Goal: Transaction & Acquisition: Purchase product/service

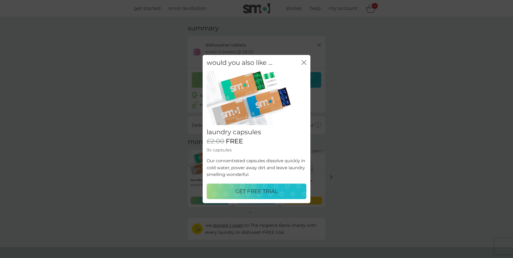
click at [260, 192] on p "GET FREE TRIAL" at bounding box center [256, 191] width 43 height 9
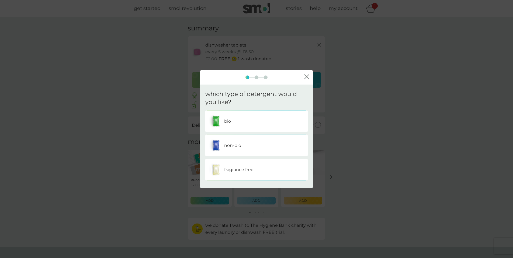
click at [237, 149] on div "non-bio" at bounding box center [256, 145] width 94 height 13
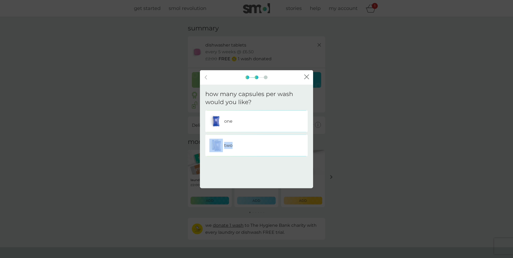
drag, startPoint x: 232, startPoint y: 148, endPoint x: 248, endPoint y: 117, distance: 34.3
click at [247, 122] on div "one two" at bounding box center [256, 134] width 102 height 46
click at [248, 117] on div "one" at bounding box center [256, 121] width 94 height 13
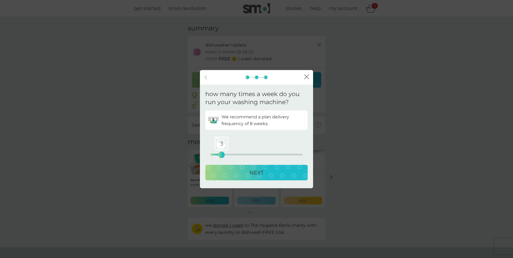
drag, startPoint x: 212, startPoint y: 155, endPoint x: 221, endPoint y: 156, distance: 9.0
click at [221, 156] on div "3" at bounding box center [221, 155] width 2 height 2
click at [242, 173] on div "NEXT" at bounding box center [257, 173] width 92 height 9
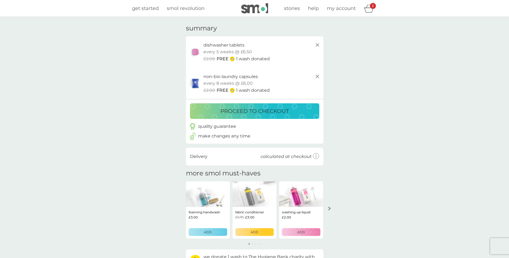
click at [281, 110] on p "proceed to checkout" at bounding box center [254, 111] width 68 height 9
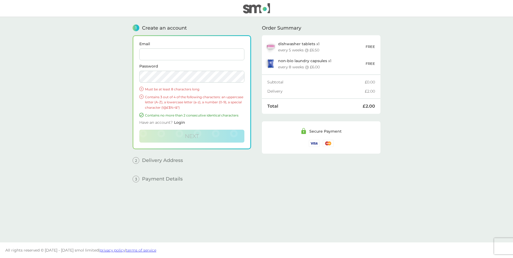
click at [274, 61] on img at bounding box center [270, 63] width 12 height 11
click at [145, 58] on input "Email" at bounding box center [191, 54] width 105 height 12
